Goal: Information Seeking & Learning: Learn about a topic

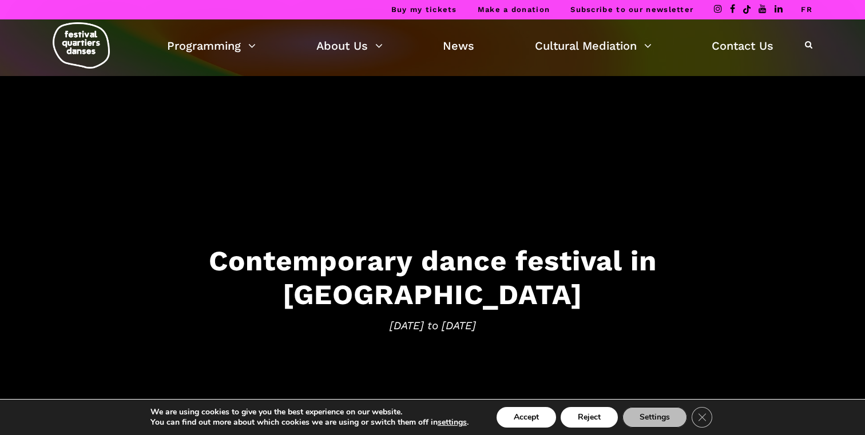
click at [807, 13] on link "FR" at bounding box center [806, 9] width 11 height 9
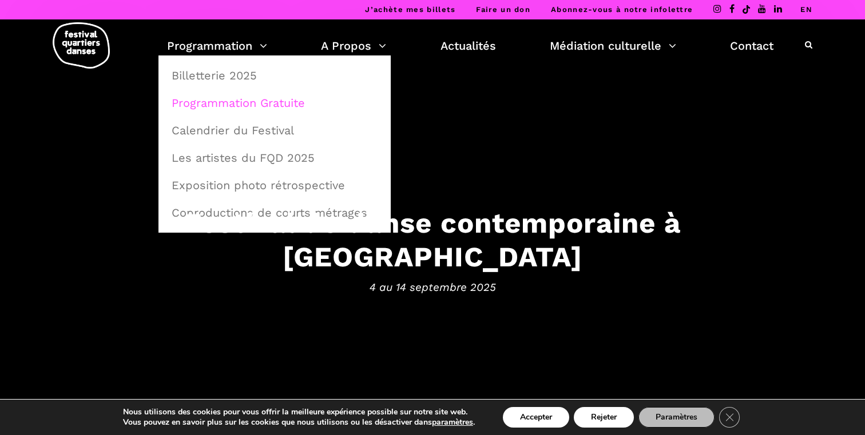
click at [241, 101] on link "Programmation Gratuite" at bounding box center [275, 103] width 220 height 26
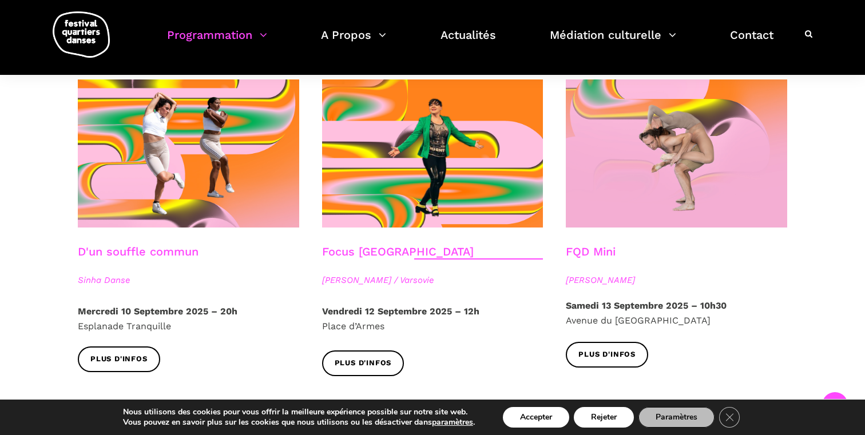
scroll to position [1288, 0]
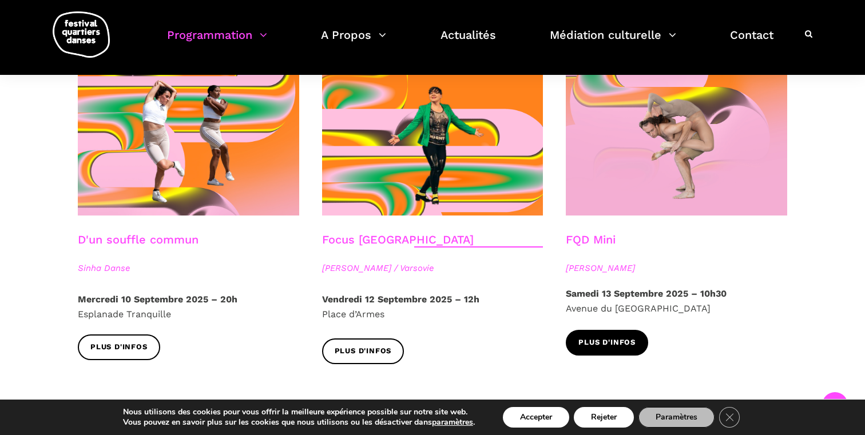
click at [603, 337] on span "Plus d'infos" at bounding box center [606, 343] width 57 height 12
